Goal: Task Accomplishment & Management: Manage account settings

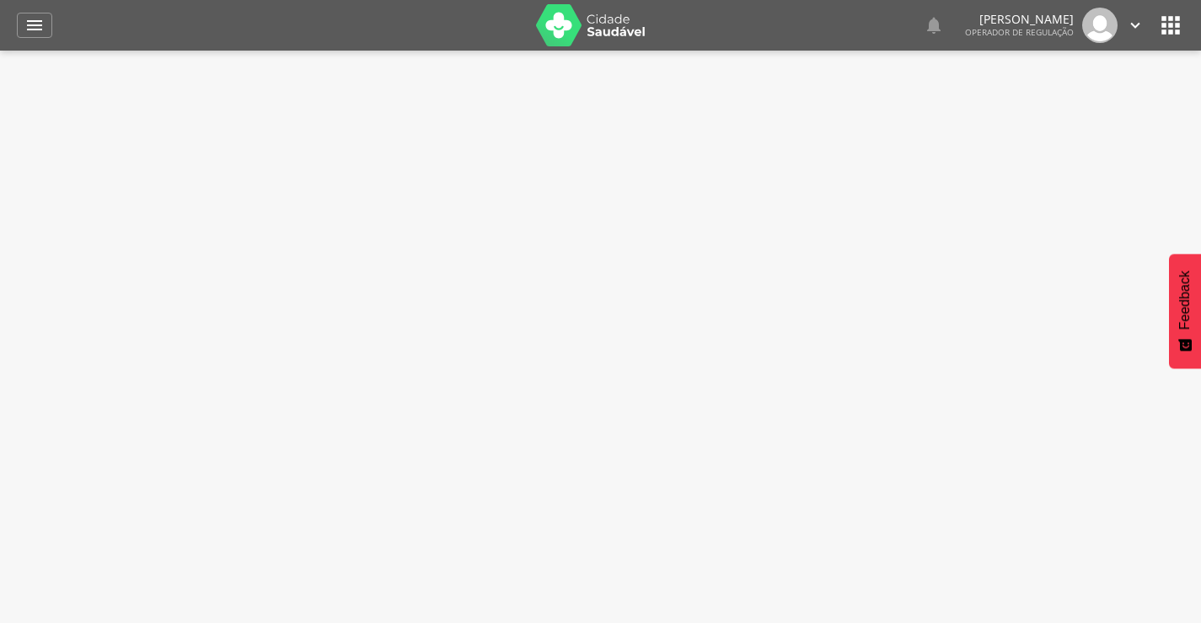
click at [1133, 27] on icon "" at bounding box center [1135, 25] width 19 height 19
click at [1070, 100] on link "Sair" at bounding box center [1076, 97] width 133 height 21
